Goal: Use online tool/utility: Utilize a website feature to perform a specific function

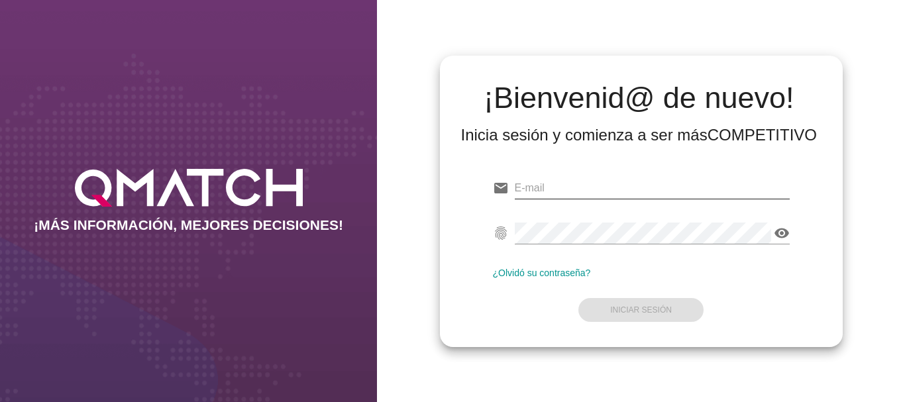
click at [539, 185] on input "email" at bounding box center [652, 188] width 275 height 21
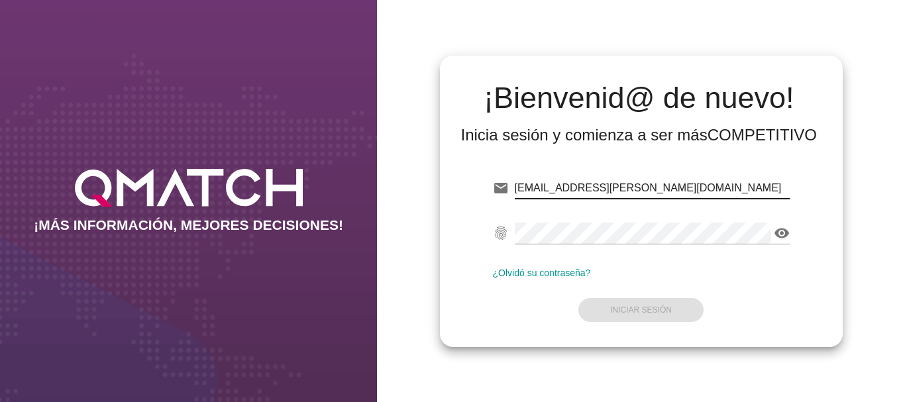
type input "[EMAIL_ADDRESS][PERSON_NAME][DOMAIN_NAME]"
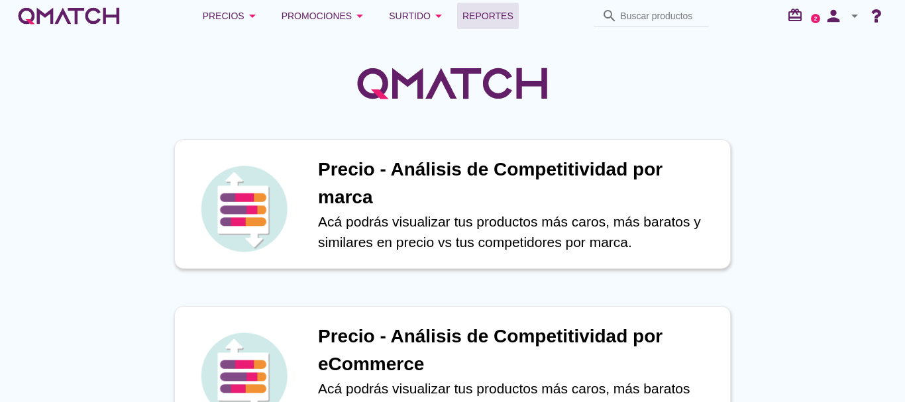
click at [488, 15] on span "Reportes" at bounding box center [487, 16] width 51 height 16
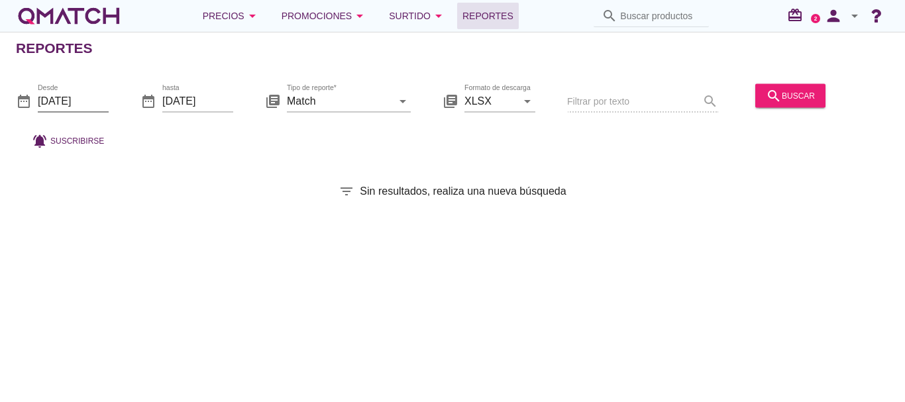
click at [62, 95] on input "[DATE]" at bounding box center [73, 100] width 71 height 21
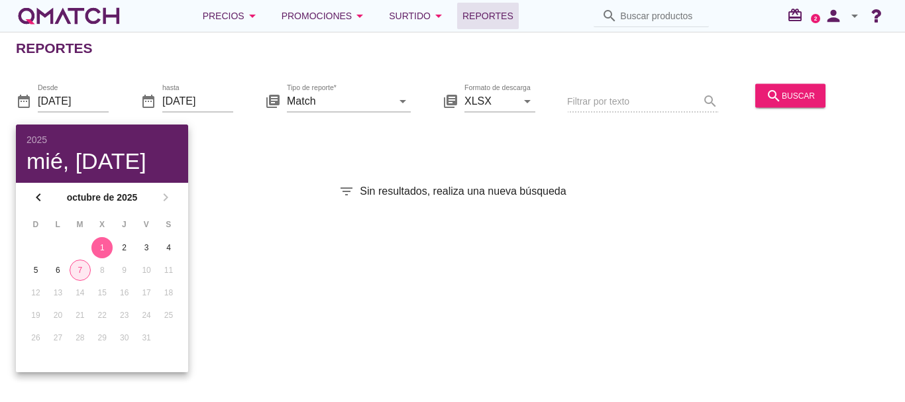
click at [81, 270] on div "7" at bounding box center [80, 270] width 20 height 12
type input "[DATE]"
click at [797, 98] on div "search buscar" at bounding box center [790, 95] width 49 height 16
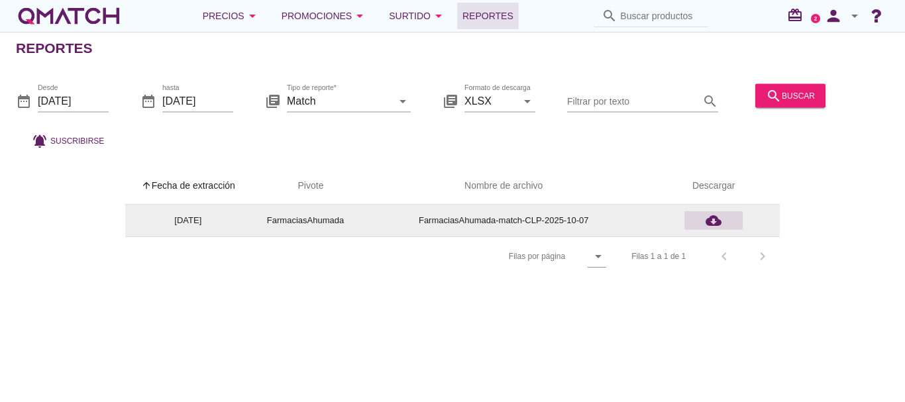
click at [711, 219] on icon "cloud_download" at bounding box center [714, 221] width 16 height 16
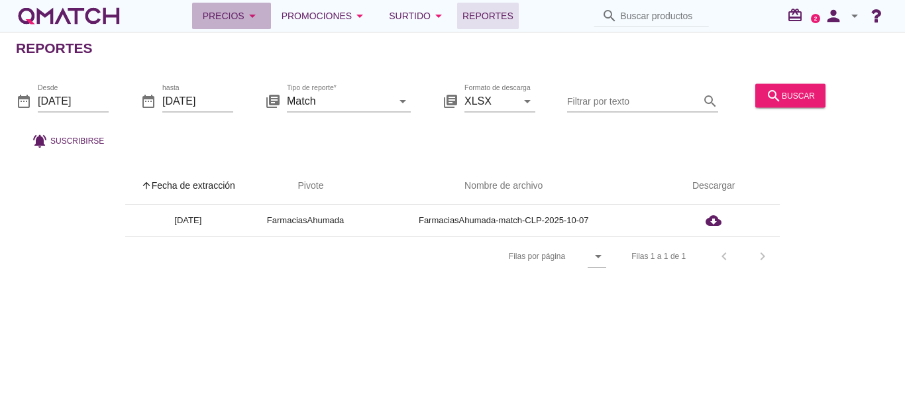
click at [251, 15] on icon "arrow_drop_down" at bounding box center [252, 16] width 16 height 16
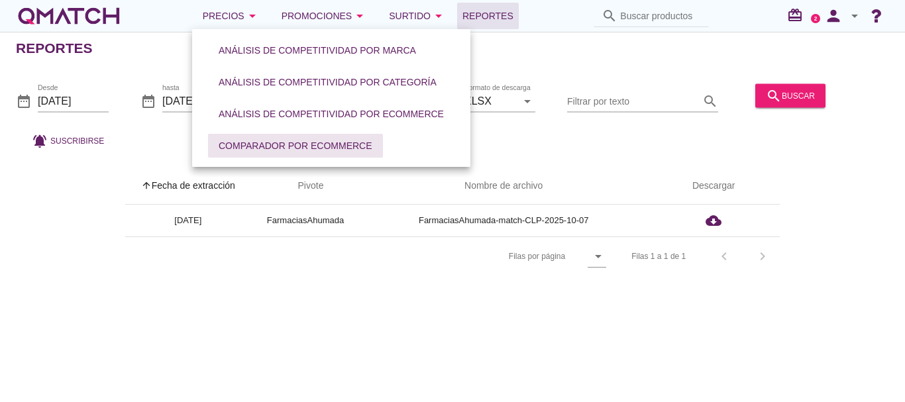
click at [307, 140] on div "Comparador por eCommerce" at bounding box center [296, 146] width 154 height 14
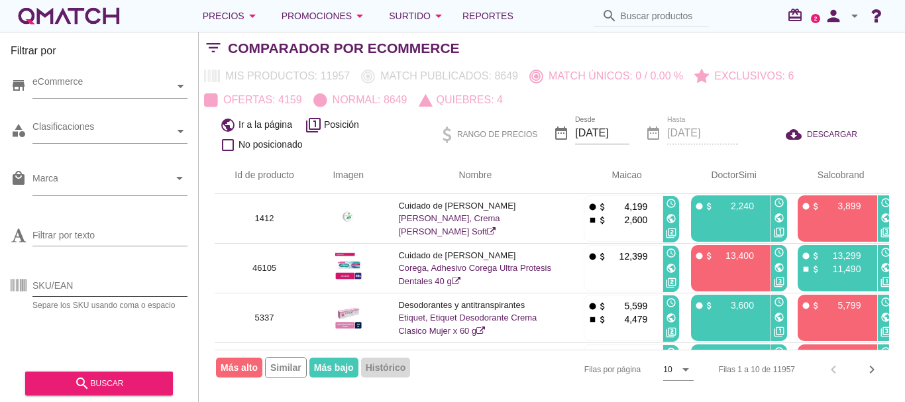
click at [57, 277] on input "SKU/EAN" at bounding box center [109, 285] width 155 height 21
click at [103, 378] on div "search buscar" at bounding box center [99, 384] width 127 height 16
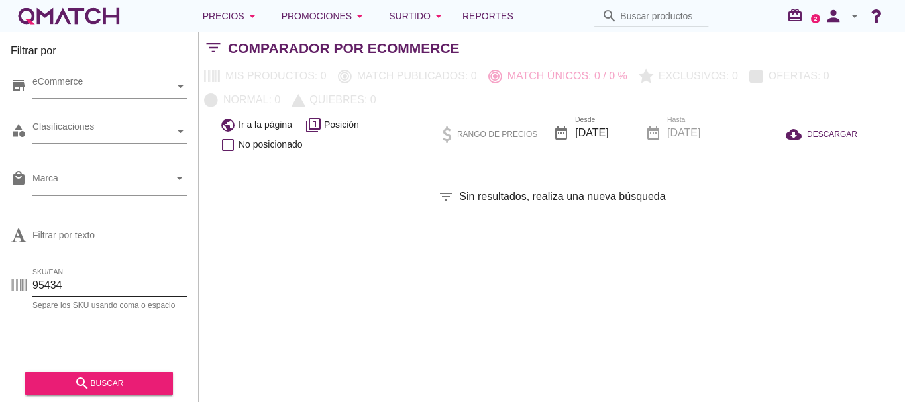
click at [87, 283] on input "95434" at bounding box center [109, 285] width 155 height 21
click at [99, 386] on div "search buscar" at bounding box center [99, 384] width 127 height 16
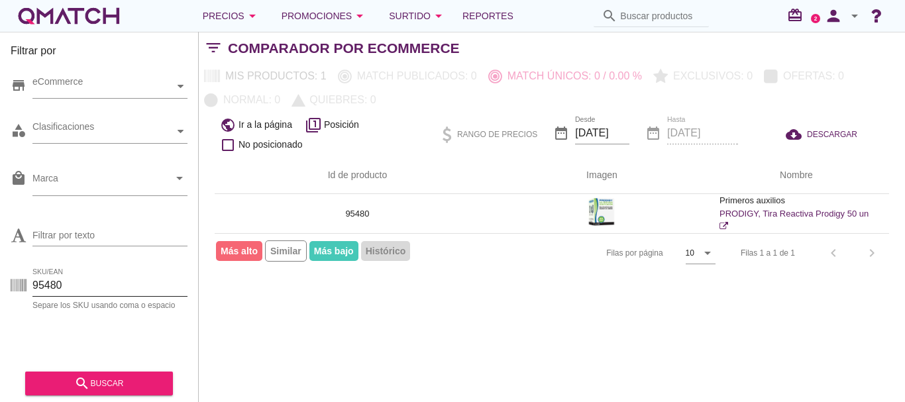
click at [94, 285] on input "95480" at bounding box center [109, 285] width 155 height 21
type input "9"
type input "23"
click at [150, 383] on div "search buscar" at bounding box center [99, 384] width 127 height 16
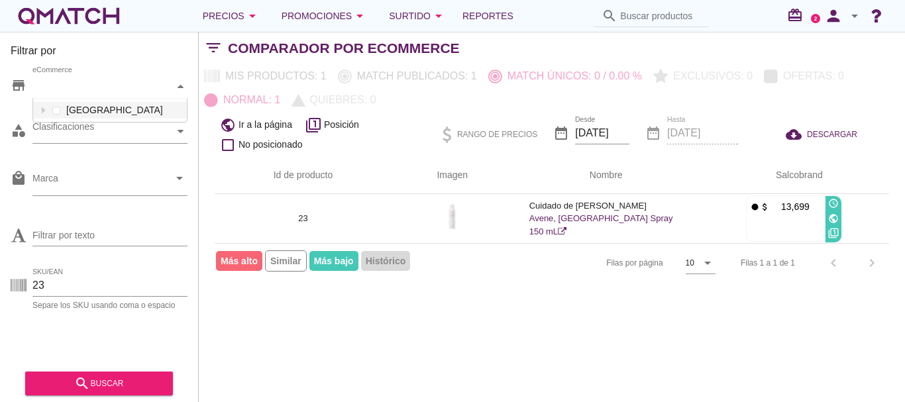
click at [178, 86] on icon at bounding box center [181, 86] width 6 height 6
click at [42, 113] on div at bounding box center [42, 110] width 13 height 17
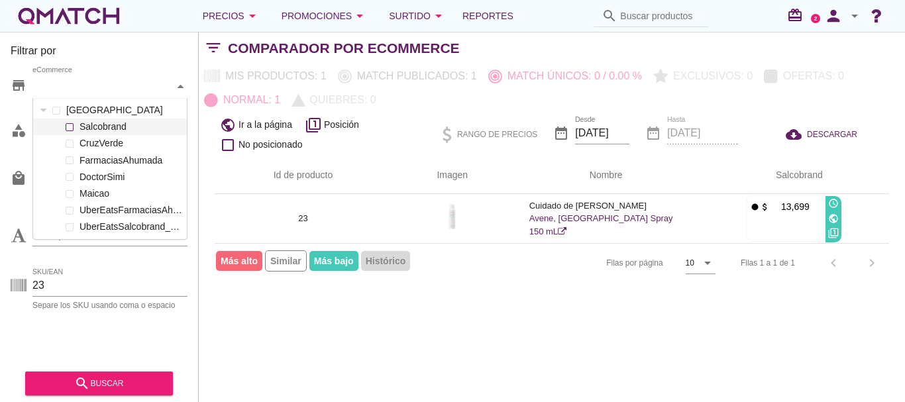
click at [72, 127] on span at bounding box center [70, 127] width 8 height 8
click at [76, 145] on div "[PERSON_NAME] FarmaciasAhumada DoctorSimi Maicao UberEatsFarmaciasAhumada_212 U…" at bounding box center [110, 177] width 154 height 117
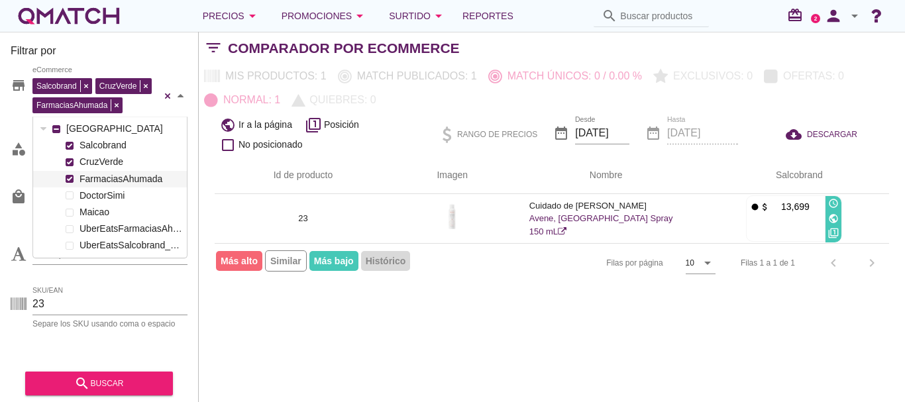
click at [74, 178] on div at bounding box center [69, 179] width 13 height 17
click at [131, 381] on div "search buscar" at bounding box center [99, 384] width 127 height 16
drag, startPoint x: 148, startPoint y: 85, endPoint x: 119, endPoint y: 90, distance: 30.2
click at [144, 85] on span at bounding box center [140, 85] width 8 height 9
click at [88, 85] on div "Salcobrand FarmaciasAhumada eCommerce" at bounding box center [96, 94] width 129 height 38
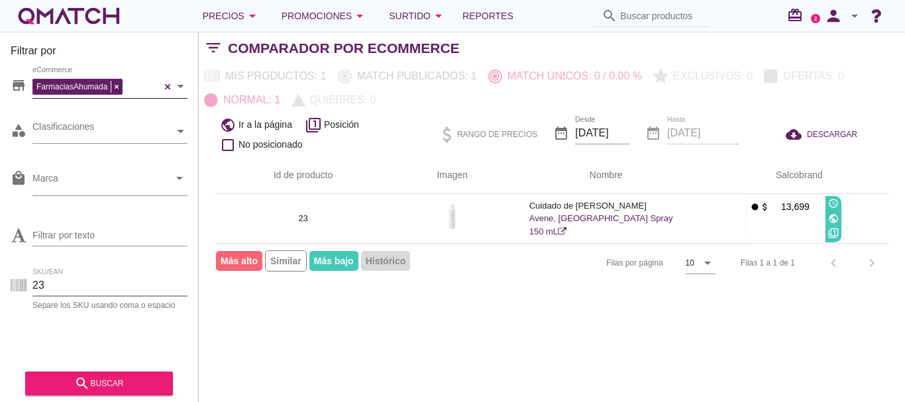
drag, startPoint x: 52, startPoint y: 284, endPoint x: 9, endPoint y: 276, distance: 43.1
click at [1, 283] on div "Filtrar por store FarmaciasAhumada eCommerce category Clasificaciones local_mal…" at bounding box center [99, 217] width 199 height 370
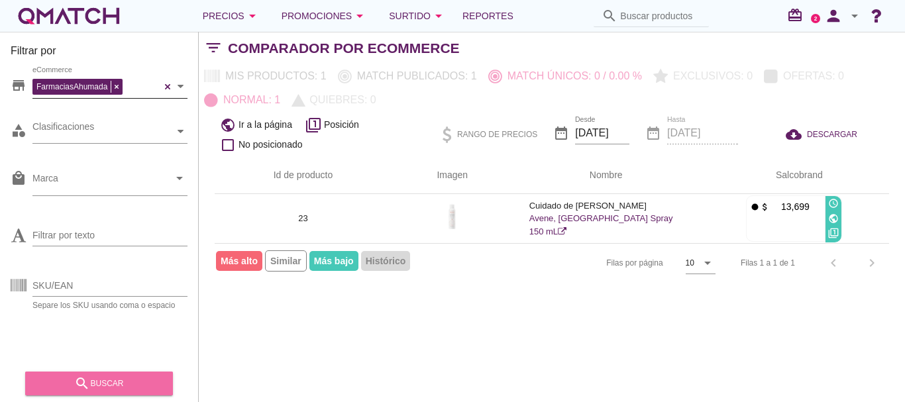
drag, startPoint x: 108, startPoint y: 386, endPoint x: 109, endPoint y: 377, distance: 8.6
click at [108, 385] on div "search buscar" at bounding box center [99, 384] width 127 height 16
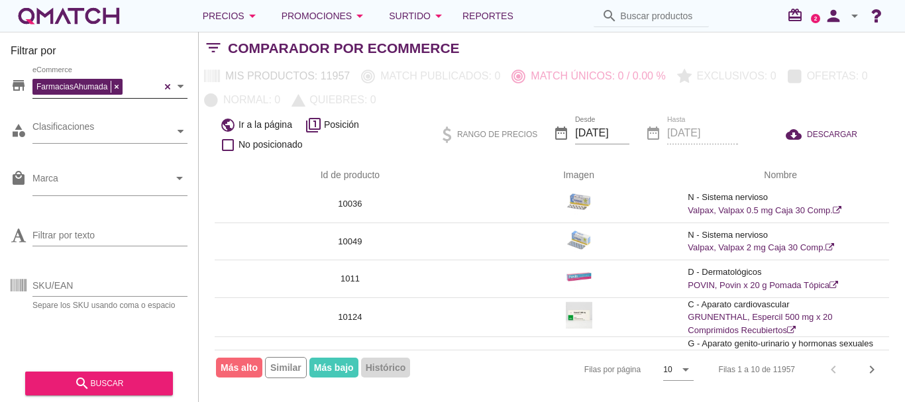
scroll to position [0, 0]
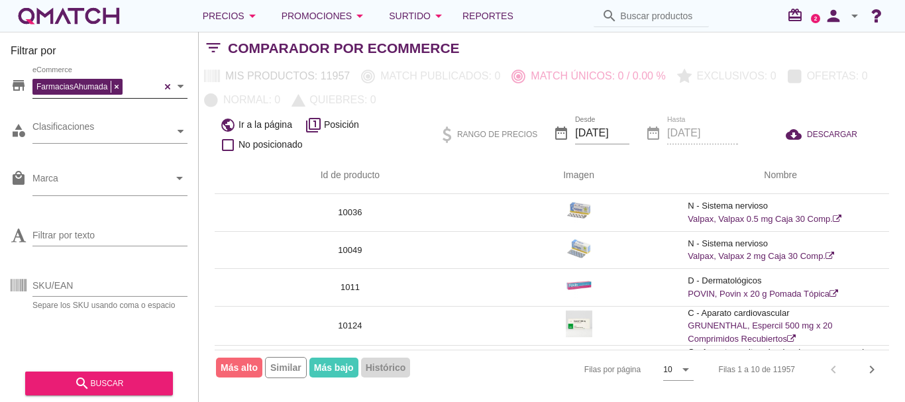
click at [178, 86] on icon at bounding box center [181, 86] width 6 height 6
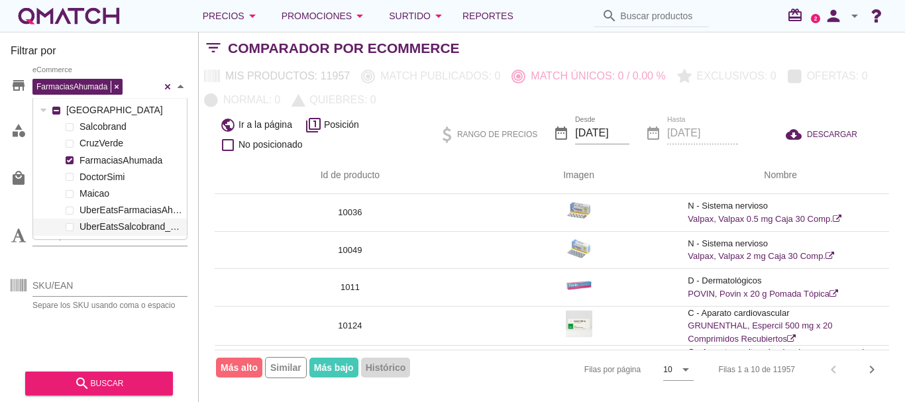
scroll to position [140, 154]
click at [93, 145] on div "[PERSON_NAME] FarmaciasAhumada DoctorSimi Maicao UberEatsFarmaciasAhumada_212 U…" at bounding box center [110, 177] width 154 height 117
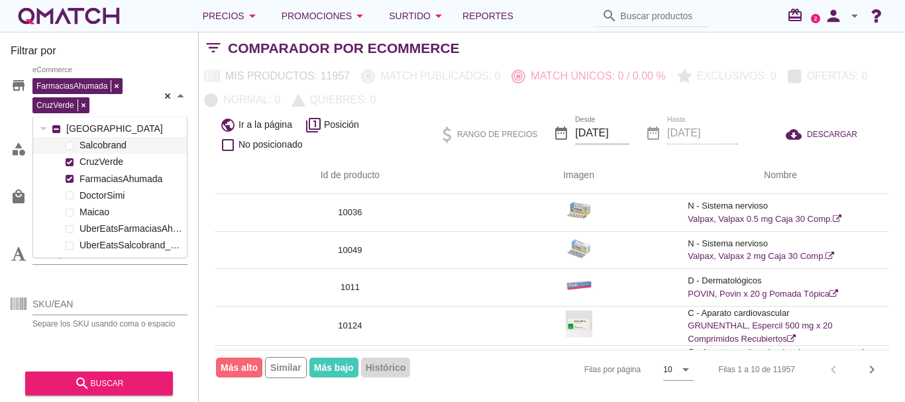
click at [77, 149] on div "Chile [PERSON_NAME] FarmaciasAhumada DoctorSimi Maicao UberEatsFarmaciasAhumada…" at bounding box center [110, 188] width 154 height 134
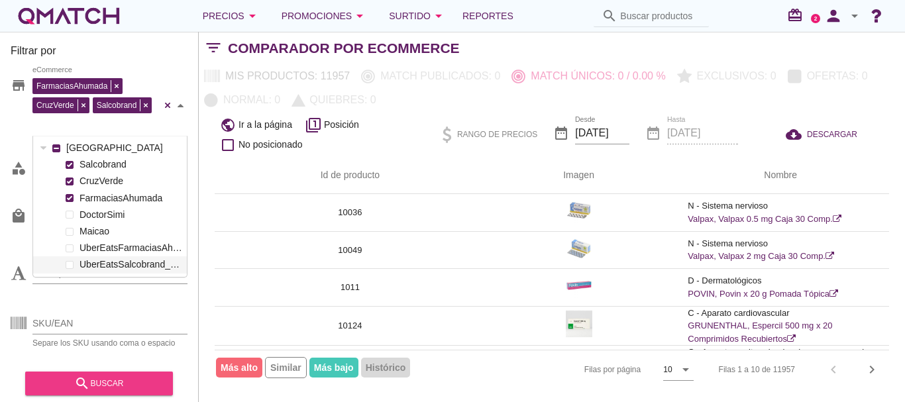
click at [100, 380] on div "search buscar" at bounding box center [99, 384] width 127 height 16
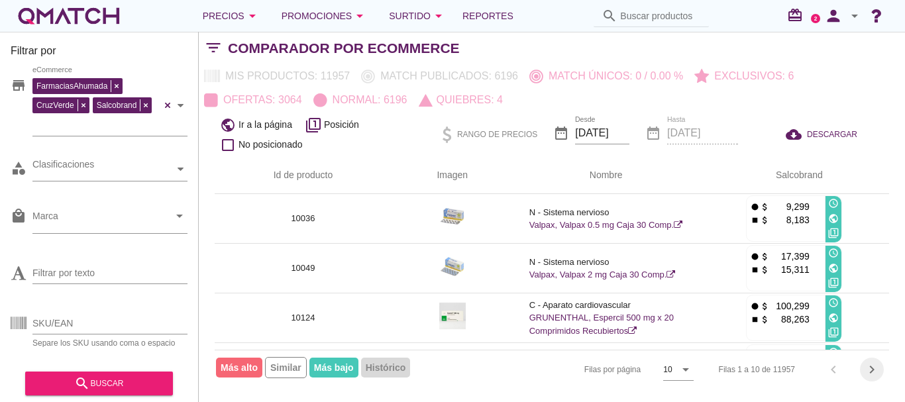
click at [872, 370] on icon "chevron_right" at bounding box center [872, 370] width 16 height 16
